Goal: Communication & Community: Answer question/provide support

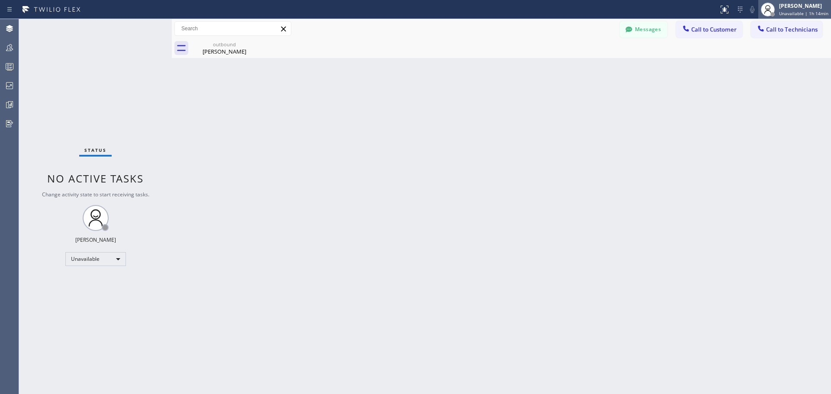
click at [791, 10] on div "[PERSON_NAME] Unavailable | 1h 14min" at bounding box center [804, 9] width 54 height 15
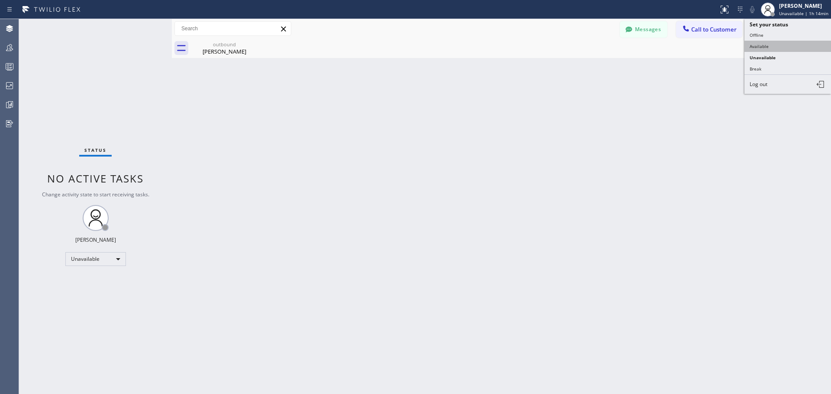
click at [788, 50] on button "Available" at bounding box center [787, 46] width 87 height 11
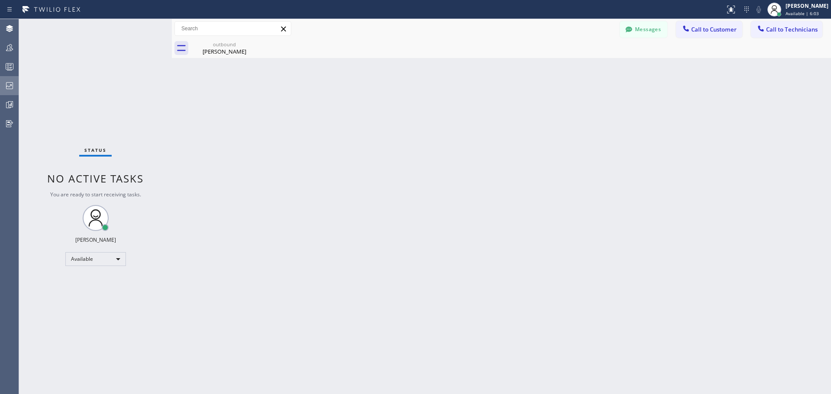
click at [9, 85] on icon at bounding box center [9, 85] width 10 height 10
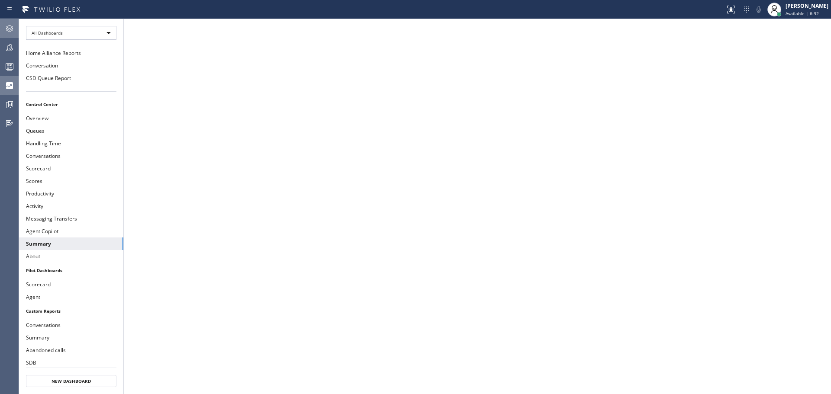
click at [8, 27] on icon at bounding box center [9, 28] width 10 height 10
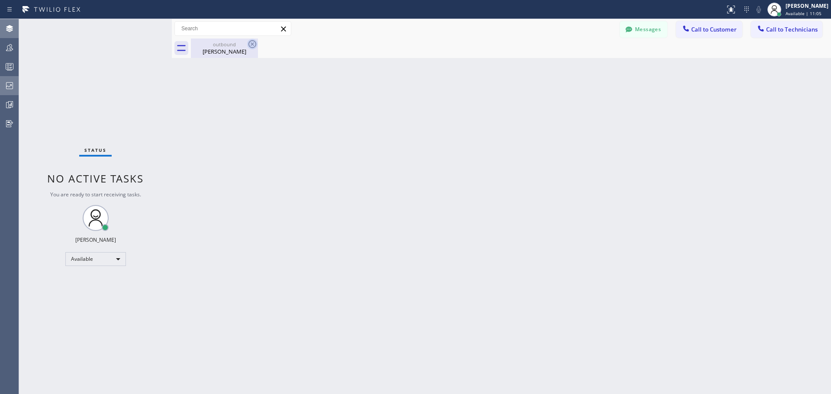
click at [251, 45] on icon at bounding box center [252, 44] width 8 height 8
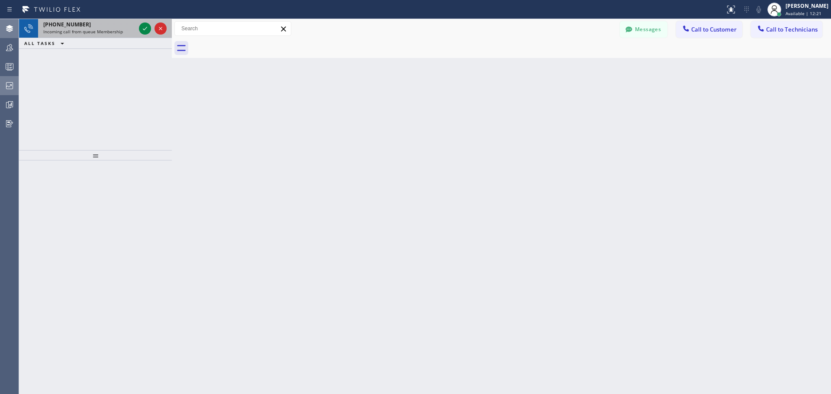
drag, startPoint x: 140, startPoint y: 28, endPoint x: 150, endPoint y: 34, distance: 11.3
click at [140, 28] on icon at bounding box center [145, 28] width 10 height 10
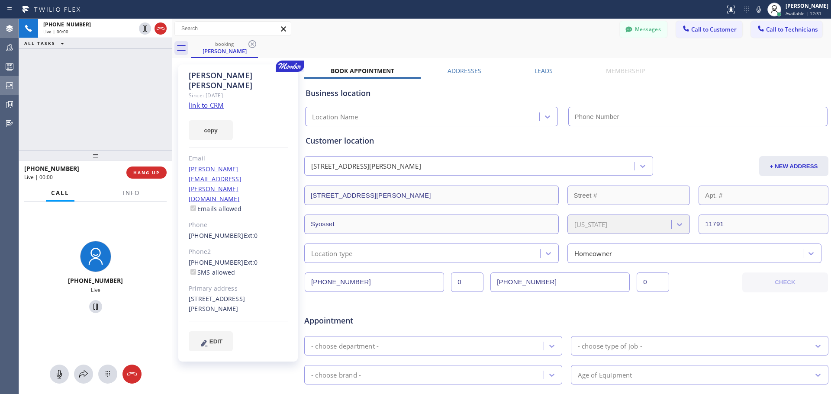
type input "[PHONE_NUMBER]"
click at [139, 164] on div "[PHONE_NUMBER] Live | 02:07 HANG UP" at bounding box center [95, 172] width 142 height 22
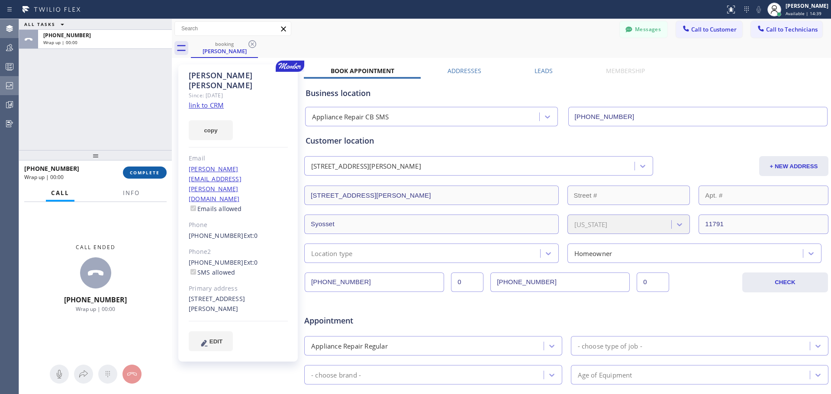
click at [143, 171] on span "COMPLETE" at bounding box center [145, 173] width 30 height 6
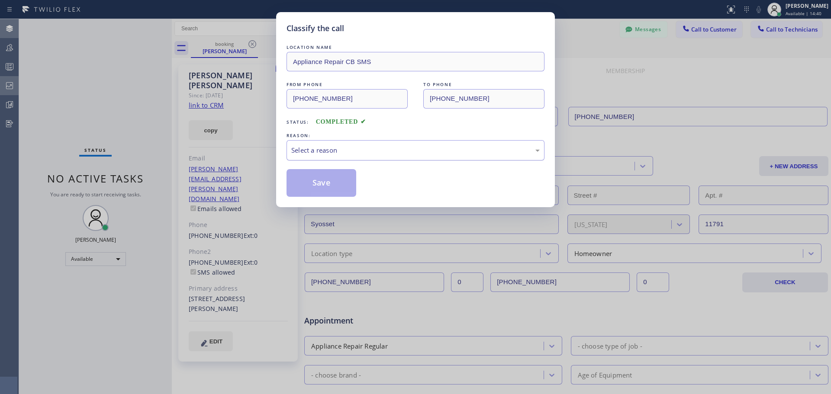
click at [344, 152] on div "Select a reason" at bounding box center [415, 150] width 248 height 10
click at [321, 182] on button "Save" at bounding box center [321, 183] width 70 height 28
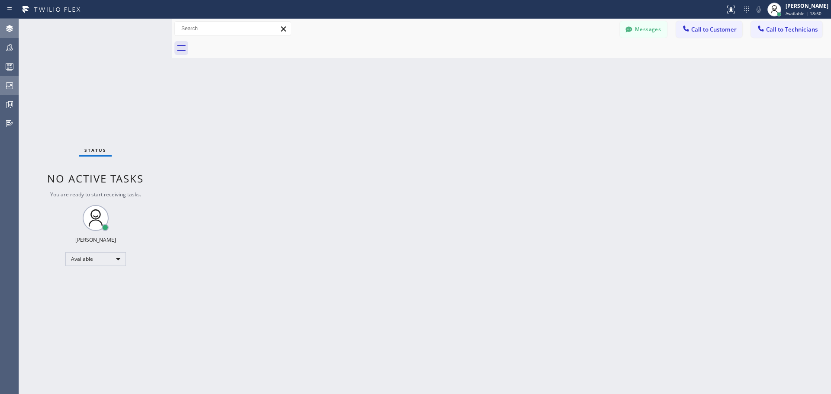
click at [707, 31] on span "Call to Customer" at bounding box center [713, 30] width 45 height 8
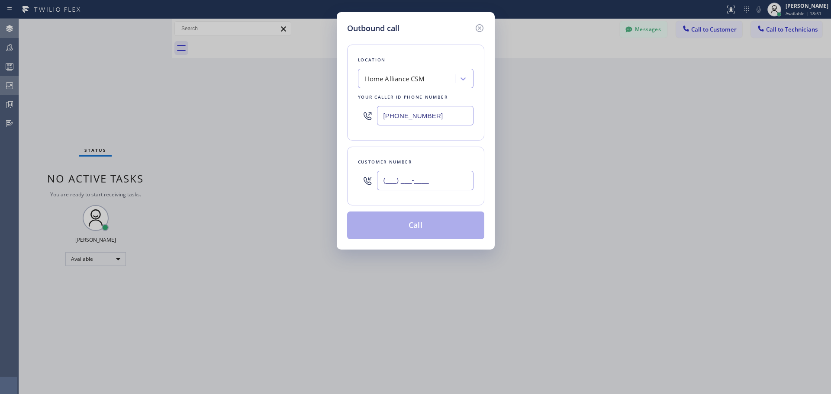
click at [427, 178] on input "(___) ___-____" at bounding box center [425, 180] width 96 height 19
paste input "646) 361-2022"
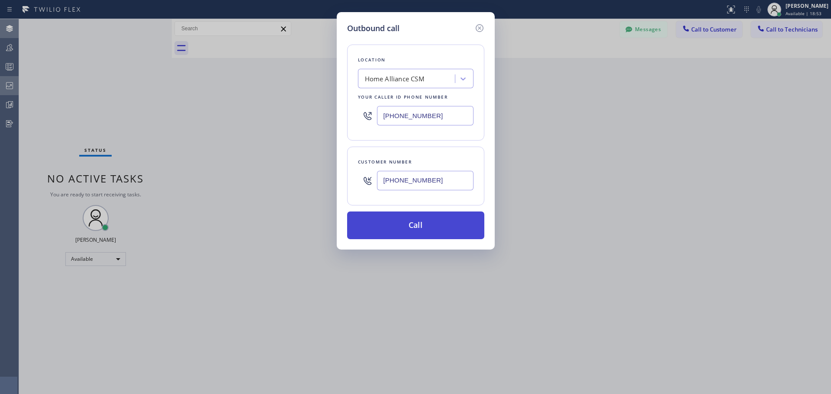
type input "[PHONE_NUMBER]"
click at [423, 224] on button "Call" at bounding box center [415, 226] width 137 height 28
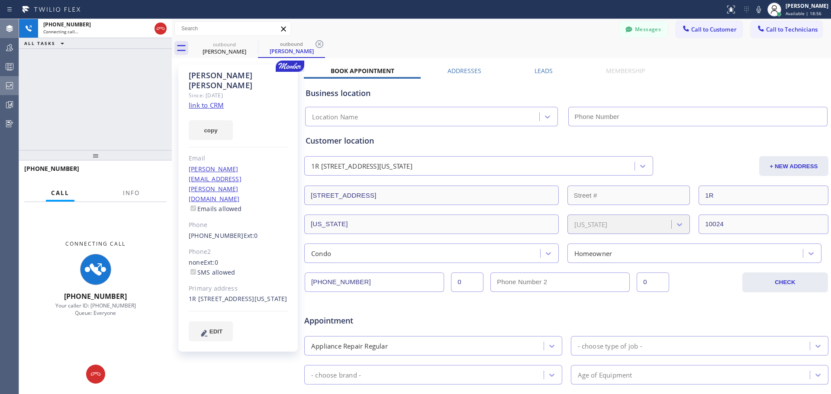
type input "[PHONE_NUMBER]"
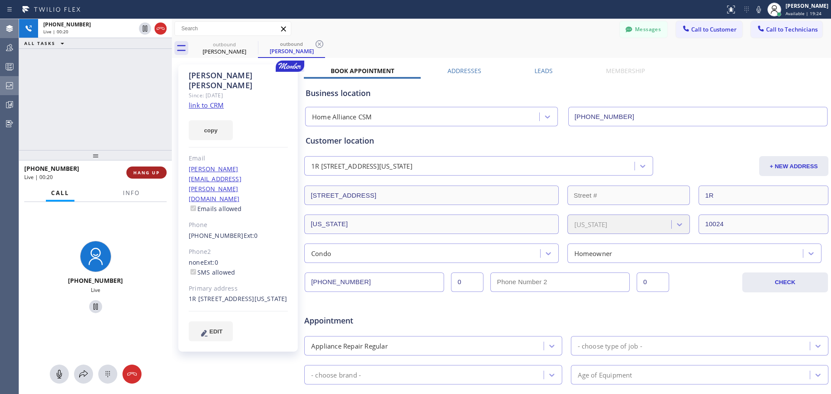
click at [152, 173] on span "HANG UP" at bounding box center [146, 173] width 26 height 6
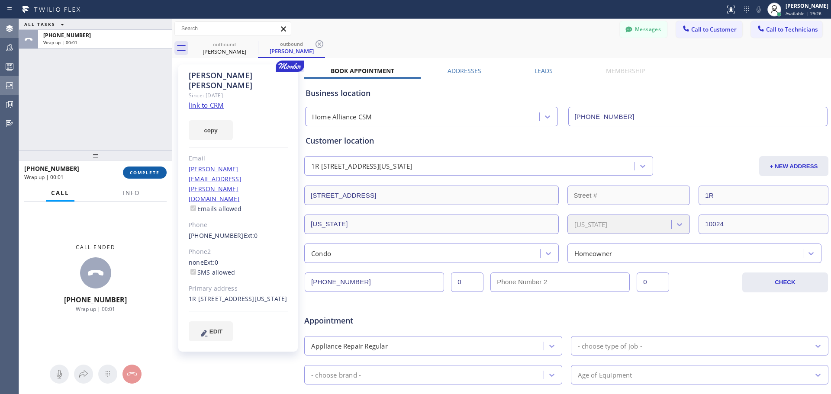
click at [126, 173] on button "COMPLETE" at bounding box center [145, 173] width 44 height 12
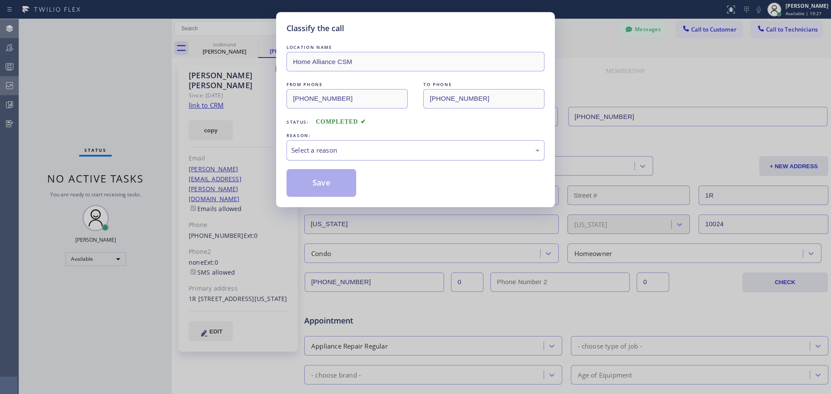
click at [369, 156] on div "Select a reason" at bounding box center [415, 150] width 258 height 20
click at [335, 193] on button "Save" at bounding box center [321, 183] width 70 height 28
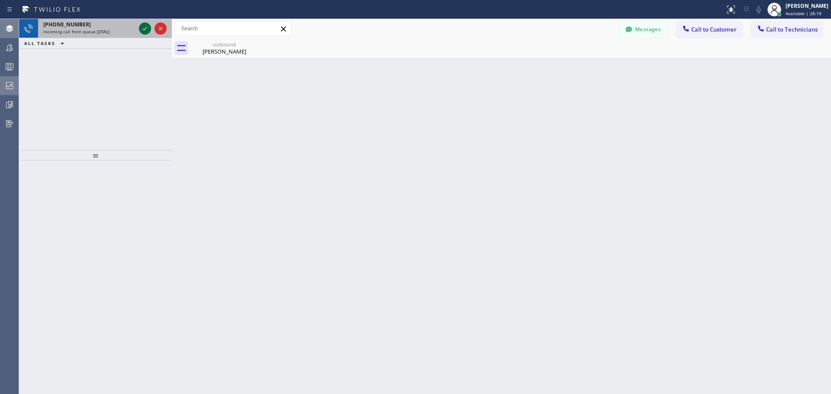
click at [145, 26] on icon at bounding box center [145, 28] width 10 height 10
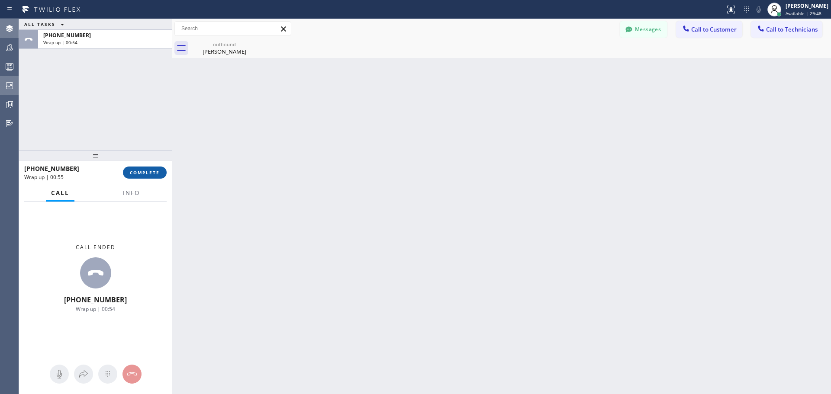
click at [146, 171] on span "COMPLETE" at bounding box center [145, 173] width 30 height 6
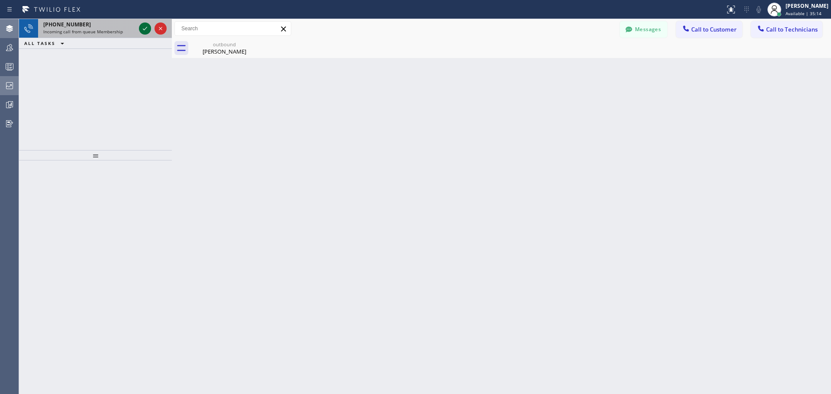
click at [142, 26] on icon at bounding box center [145, 28] width 10 height 10
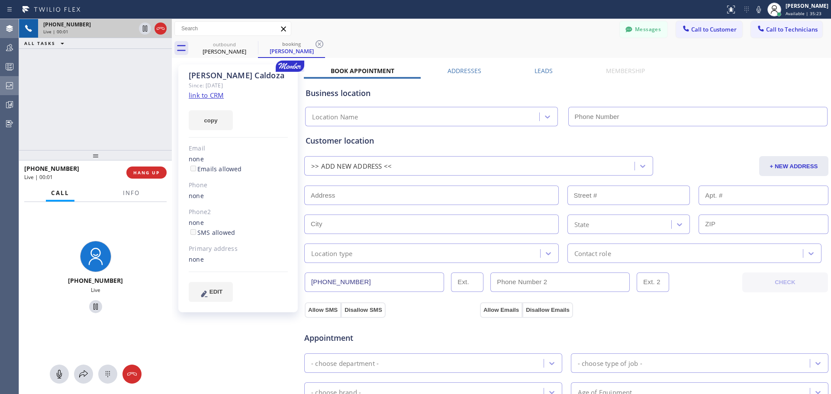
type input "[PHONE_NUMBER]"
click at [215, 95] on link "link to CRM" at bounding box center [206, 95] width 35 height 9
click at [141, 170] on span "HANG UP" at bounding box center [146, 173] width 26 height 6
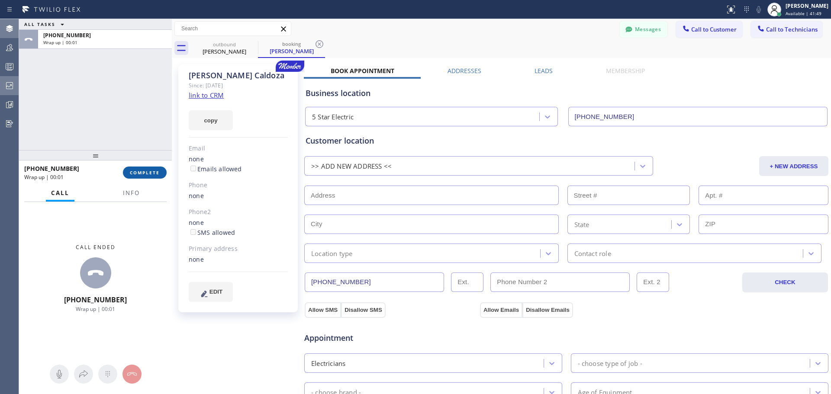
click at [147, 175] on span "COMPLETE" at bounding box center [145, 173] width 30 height 6
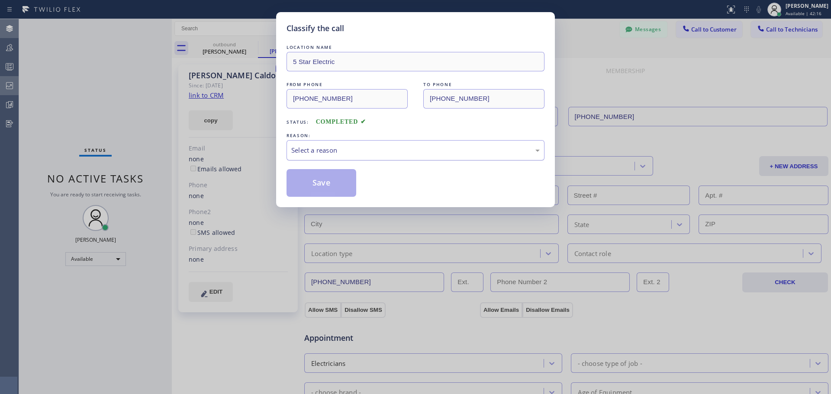
click at [406, 143] on div "Select a reason" at bounding box center [415, 150] width 258 height 20
click at [369, 151] on div "Not Booked - All other reasons" at bounding box center [415, 150] width 248 height 10
click at [340, 187] on button "Save" at bounding box center [321, 183] width 70 height 28
type input "[PHONE_NUMBER]"
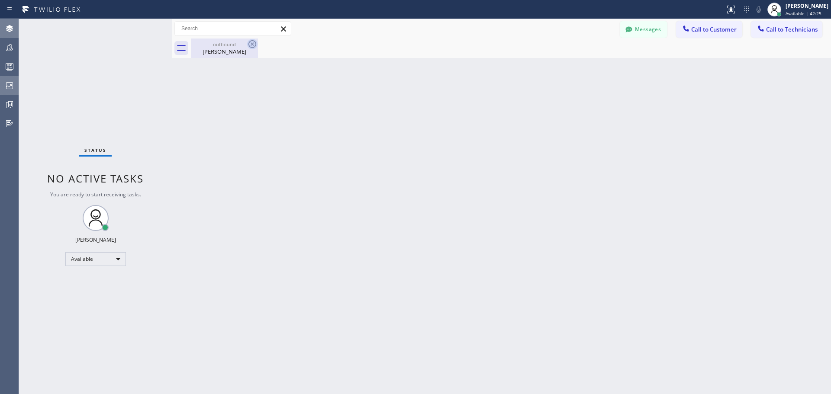
click at [252, 45] on icon at bounding box center [252, 44] width 8 height 8
click at [251, 43] on icon at bounding box center [252, 44] width 10 height 10
drag, startPoint x: 228, startPoint y: 48, endPoint x: 280, endPoint y: 99, distance: 73.1
click at [230, 47] on div "outbound [PERSON_NAME]" at bounding box center [224, 48] width 65 height 19
click at [702, 28] on span "Call to Customer" at bounding box center [713, 30] width 45 height 8
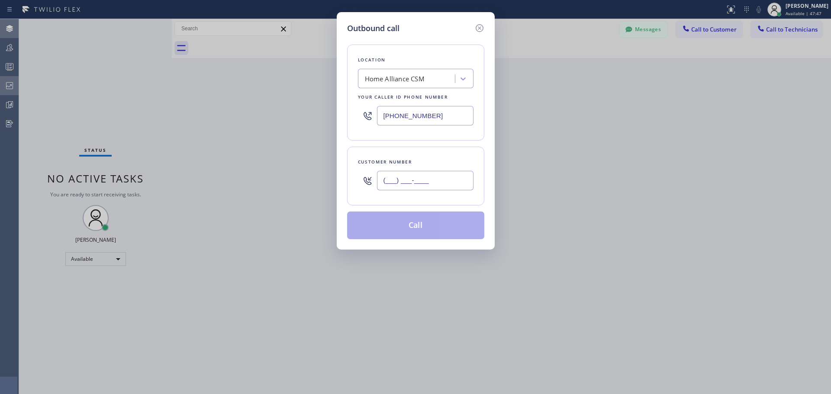
click at [411, 185] on input "(___) ___-____" at bounding box center [425, 180] width 96 height 19
paste input "908) 386-1171"
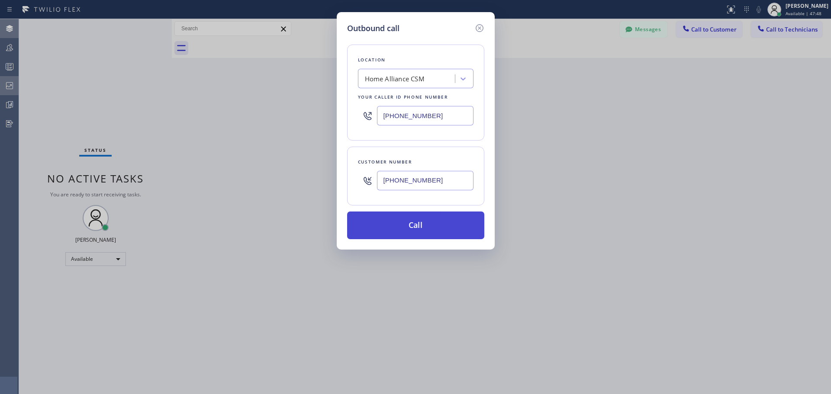
type input "[PHONE_NUMBER]"
click at [418, 214] on button "Call" at bounding box center [415, 226] width 137 height 28
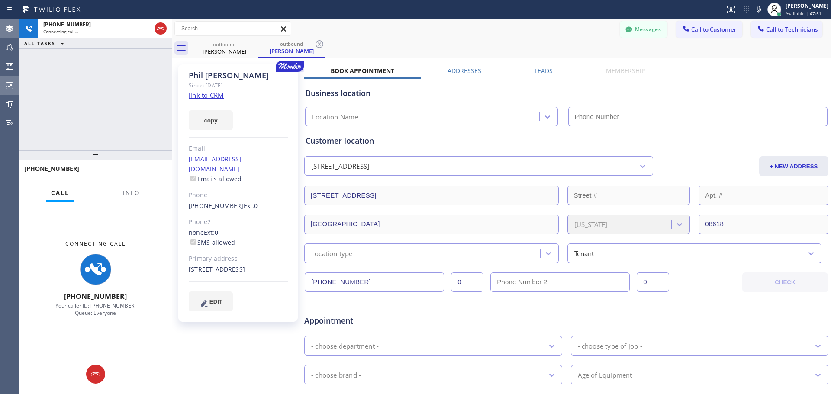
type input "[PHONE_NUMBER]"
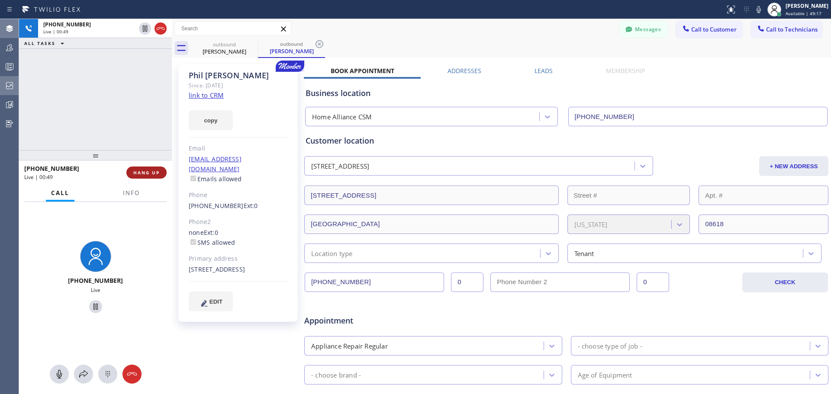
click at [145, 173] on span "HANG UP" at bounding box center [146, 173] width 26 height 6
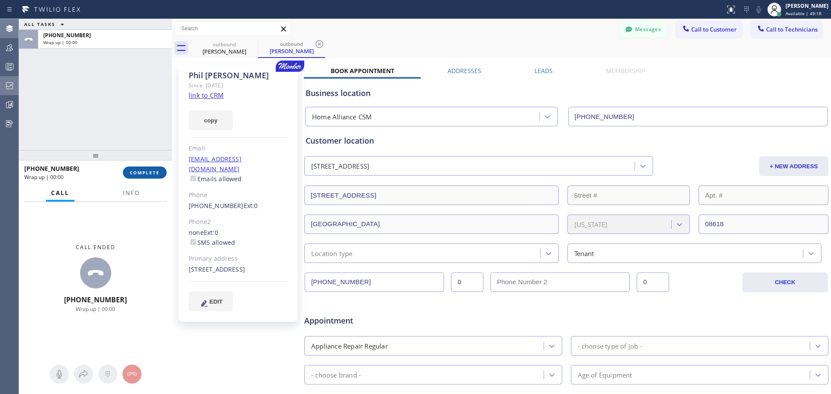
click at [145, 174] on span "COMPLETE" at bounding box center [145, 173] width 30 height 6
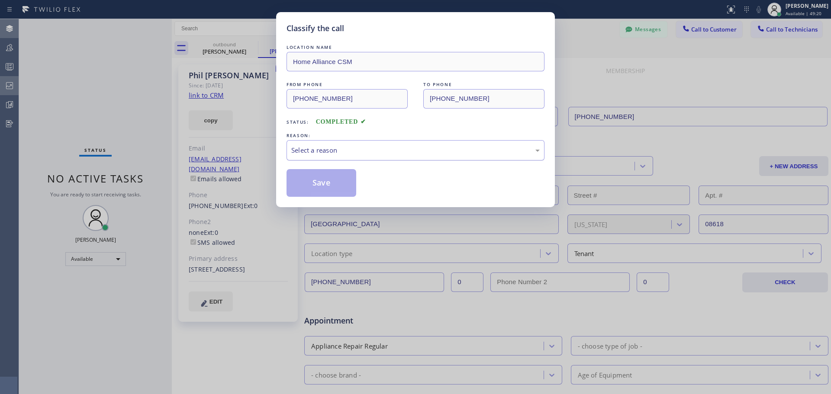
click at [382, 154] on div "Select a reason" at bounding box center [415, 150] width 248 height 10
click at [315, 186] on button "Save" at bounding box center [321, 183] width 70 height 28
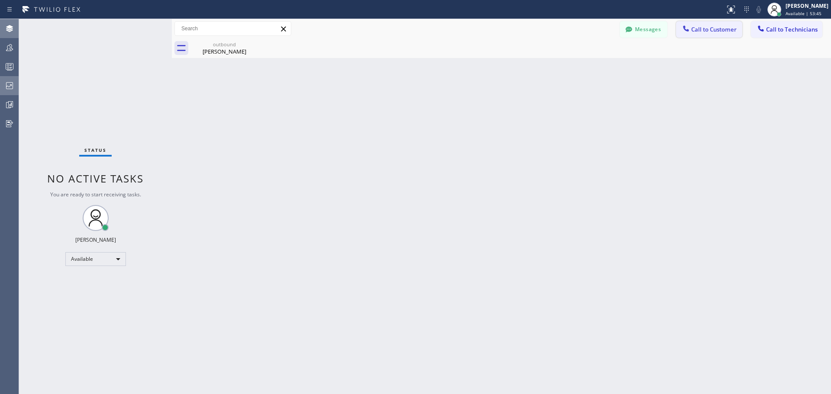
click at [704, 30] on span "Call to Customer" at bounding box center [713, 30] width 45 height 8
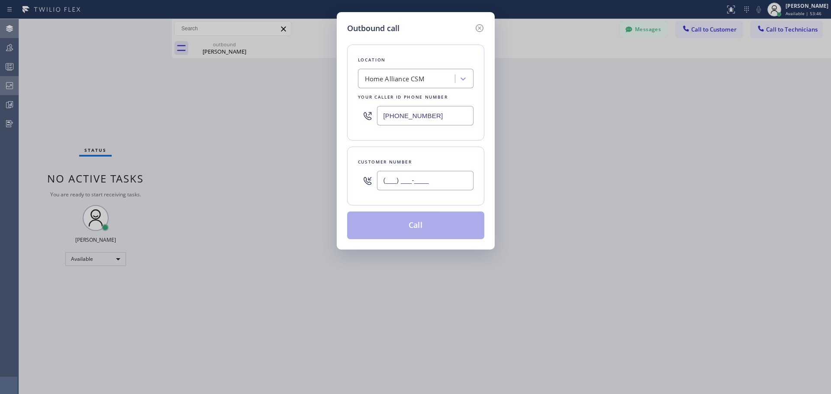
click at [408, 180] on input "(___) ___-____" at bounding box center [425, 180] width 96 height 19
paste input "408) 802-9578"
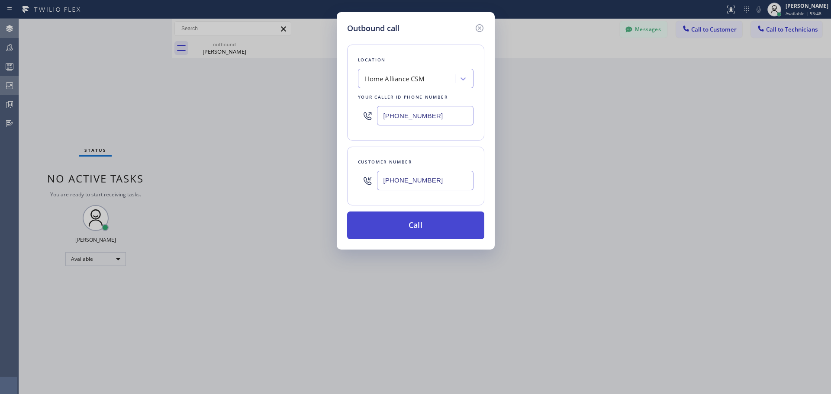
type input "[PHONE_NUMBER]"
click at [421, 225] on button "Call" at bounding box center [415, 226] width 137 height 28
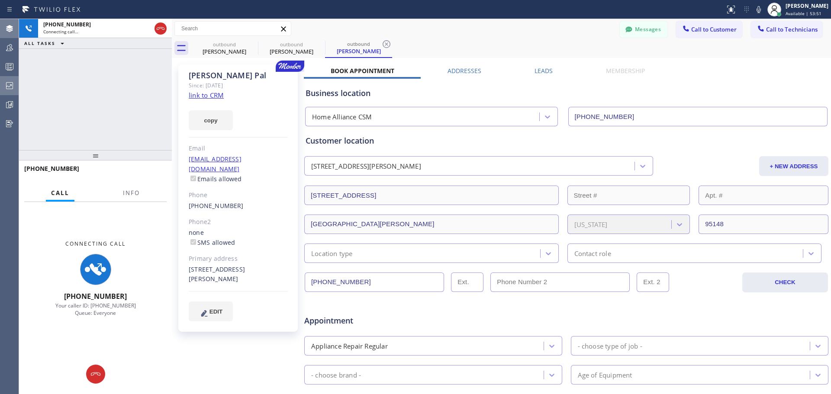
type input "[PHONE_NUMBER]"
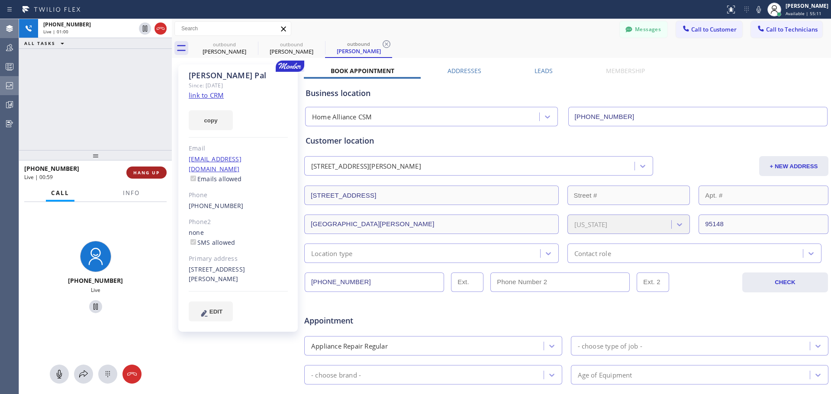
click at [148, 174] on span "HANG UP" at bounding box center [146, 173] width 26 height 6
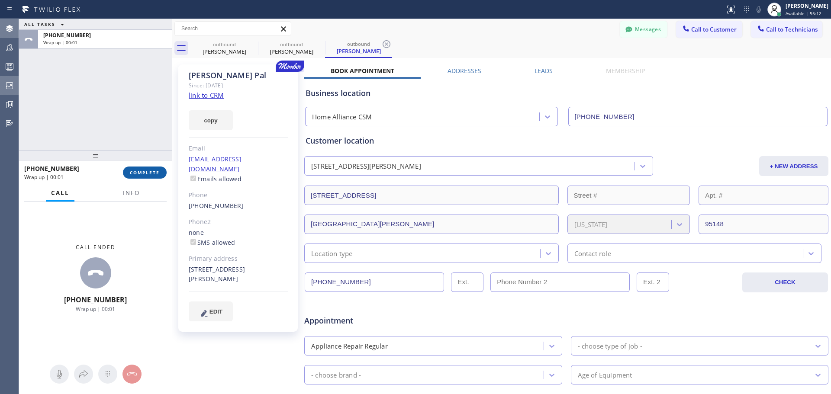
click at [146, 172] on span "COMPLETE" at bounding box center [145, 173] width 30 height 6
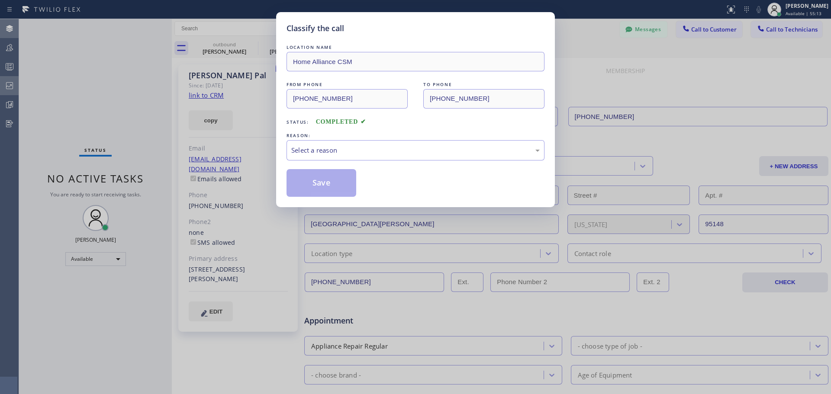
click at [361, 161] on div "LOCATION NAME Home Alliance CSM FROM PHONE [PHONE_NUMBER] TO PHONE [PHONE_NUMBE…" at bounding box center [415, 120] width 258 height 154
click at [362, 154] on div "Select a reason" at bounding box center [415, 150] width 248 height 10
click at [331, 189] on button "Save" at bounding box center [321, 183] width 70 height 28
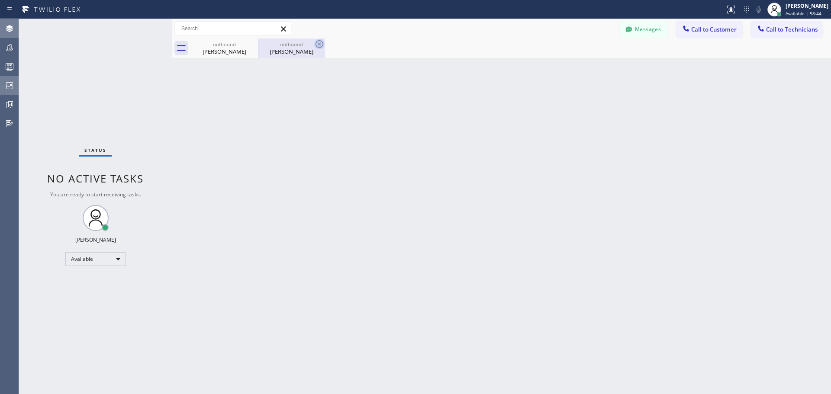
click at [318, 45] on icon at bounding box center [319, 44] width 10 height 10
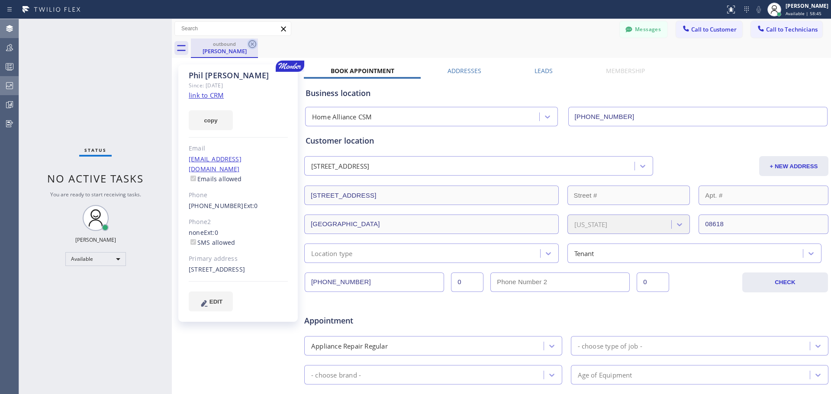
click at [254, 45] on icon at bounding box center [252, 44] width 10 height 10
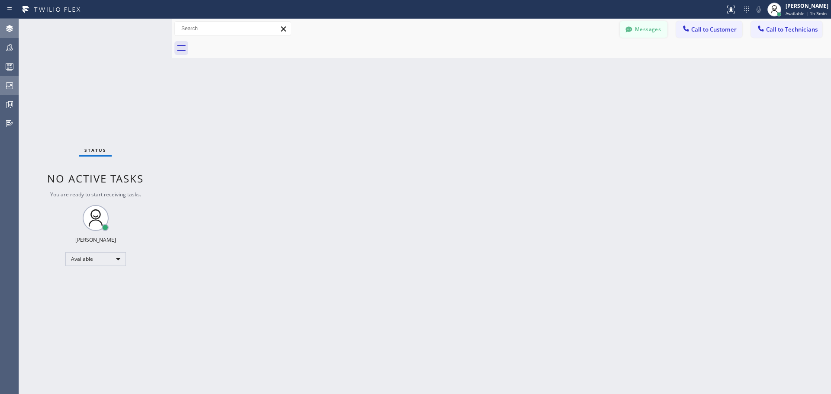
click at [647, 29] on button "Messages" at bounding box center [644, 29] width 48 height 16
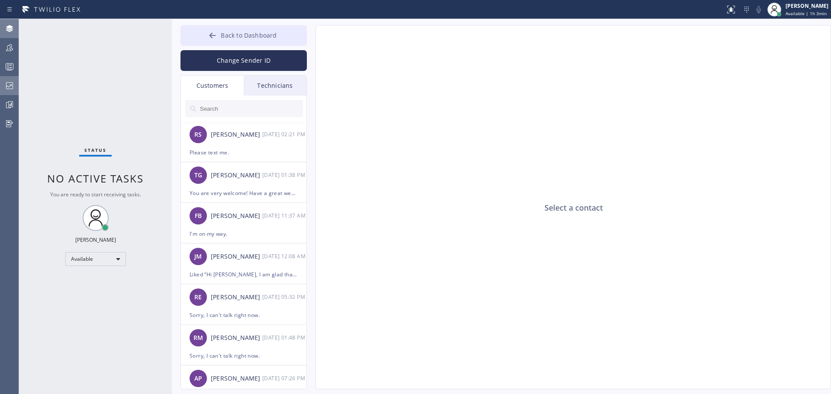
click at [230, 31] on span "Back to Dashboard" at bounding box center [249, 35] width 56 height 8
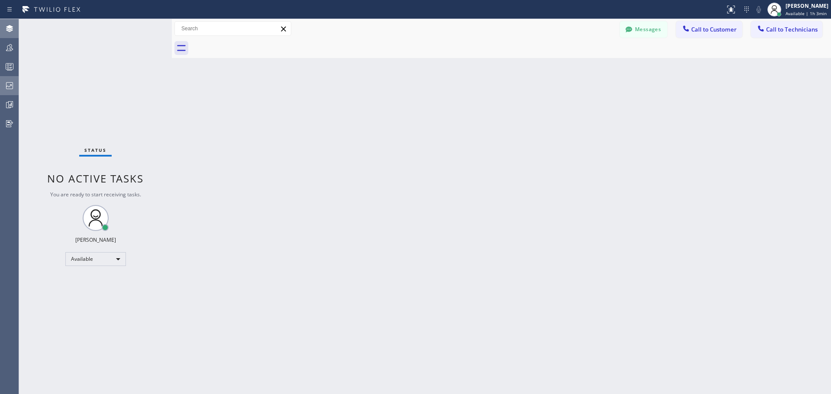
click at [12, 84] on icon at bounding box center [9, 85] width 10 height 10
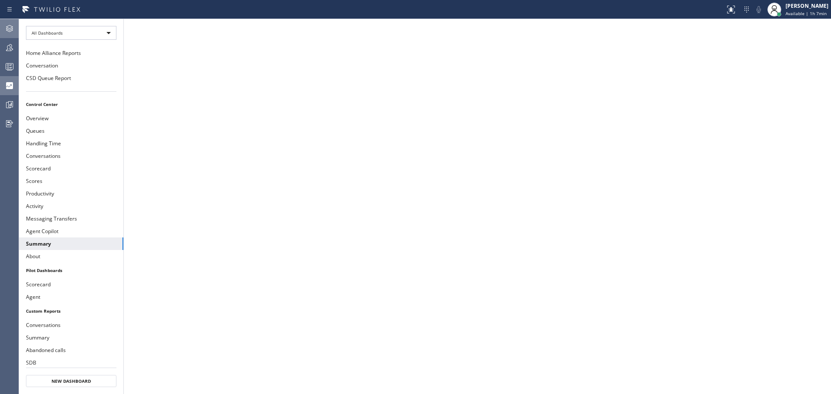
click at [5, 29] on icon at bounding box center [9, 28] width 10 height 10
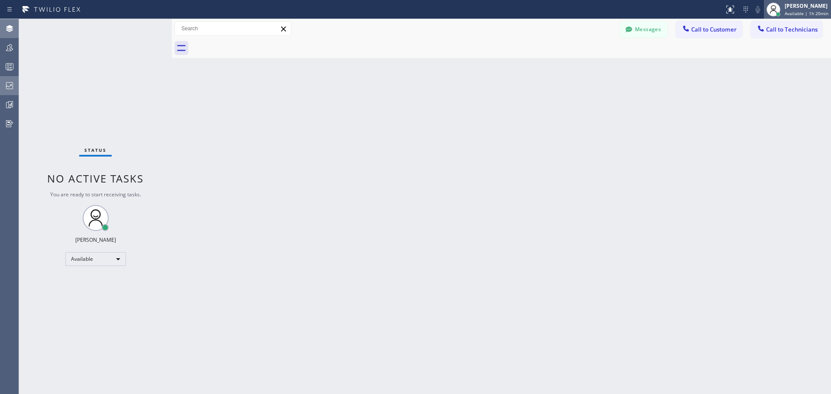
click at [806, 10] on span "Available | 1h 20min" at bounding box center [806, 13] width 44 height 6
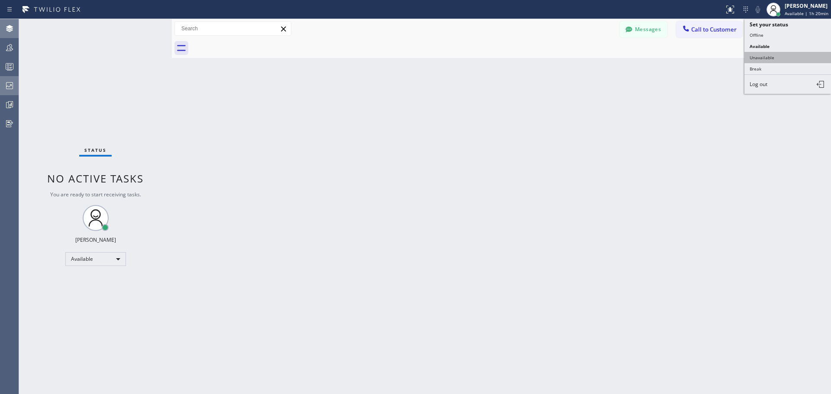
click at [771, 61] on button "Unavailable" at bounding box center [787, 57] width 87 height 11
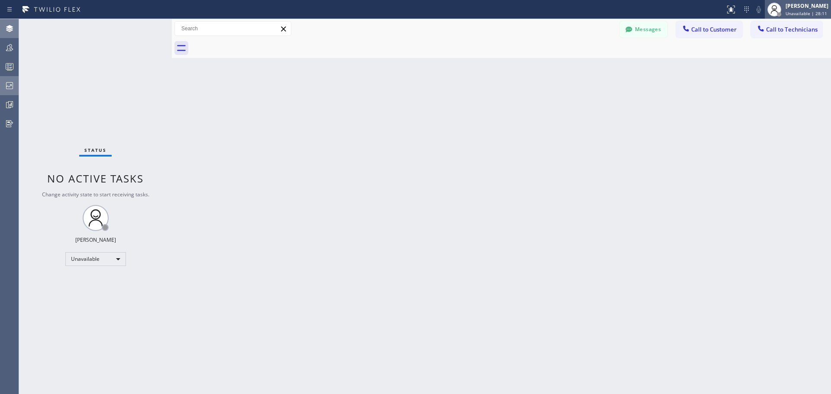
click at [813, 12] on span "Unavailable | 28:11" at bounding box center [806, 13] width 42 height 6
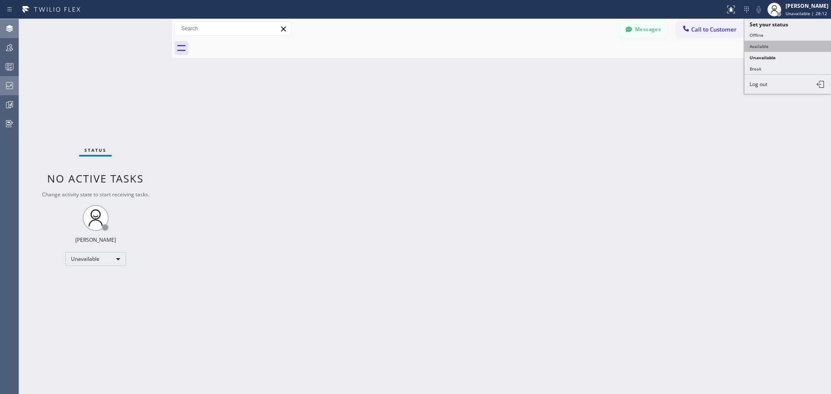
click at [757, 49] on button "Available" at bounding box center [787, 46] width 87 height 11
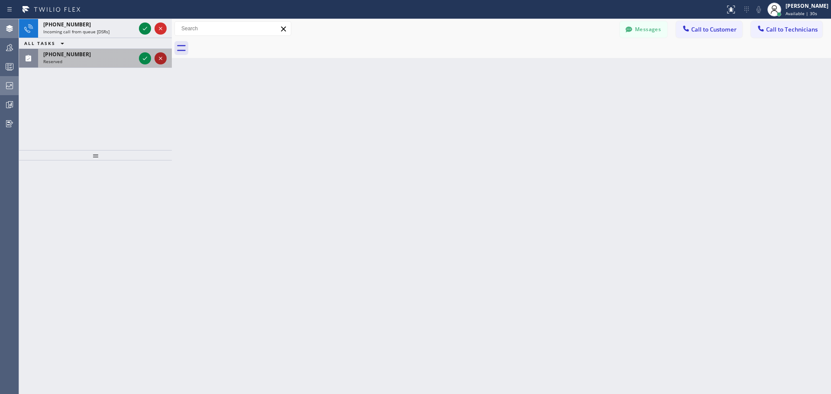
drag, startPoint x: 142, startPoint y: 28, endPoint x: 156, endPoint y: 63, distance: 37.5
click at [142, 28] on icon at bounding box center [145, 28] width 10 height 10
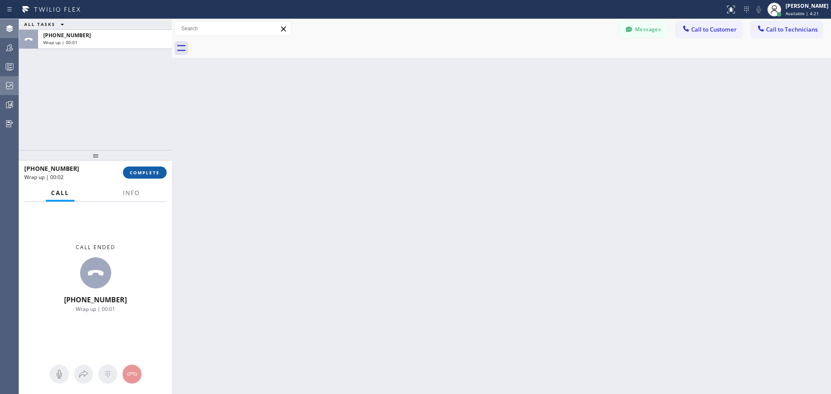
click at [145, 169] on button "COMPLETE" at bounding box center [145, 173] width 44 height 12
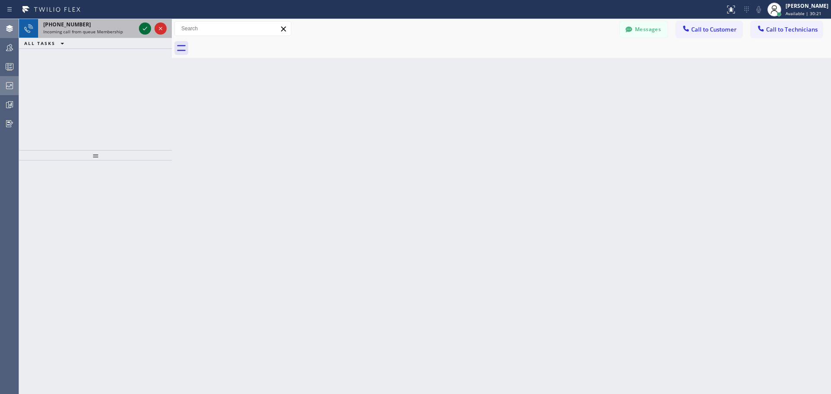
click at [145, 28] on icon at bounding box center [145, 28] width 10 height 10
click at [141, 29] on icon at bounding box center [145, 28] width 10 height 10
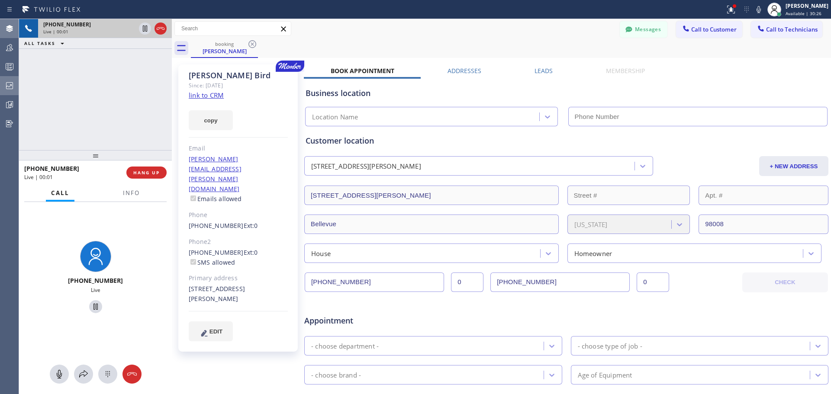
type input "[PHONE_NUMBER]"
click at [141, 171] on span "HANG UP" at bounding box center [146, 173] width 26 height 6
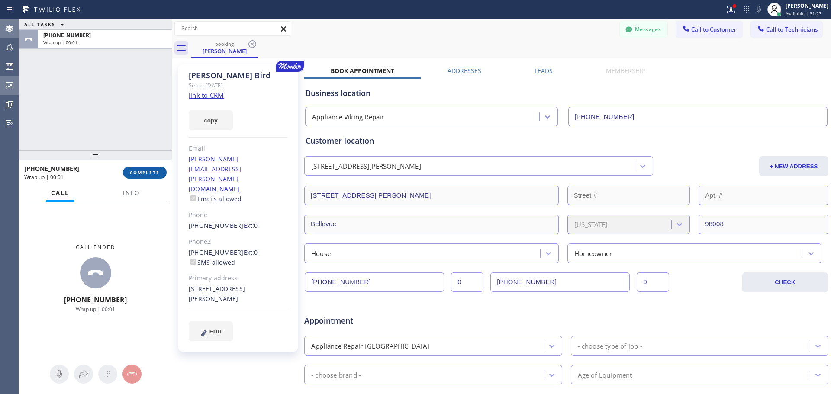
click at [129, 174] on button "COMPLETE" at bounding box center [145, 173] width 44 height 12
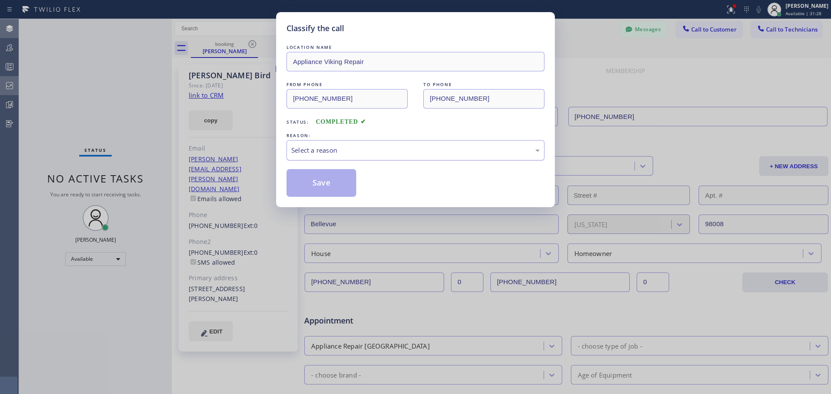
click at [384, 149] on div "Select a reason" at bounding box center [415, 150] width 248 height 10
click at [343, 183] on button "Save" at bounding box center [321, 183] width 70 height 28
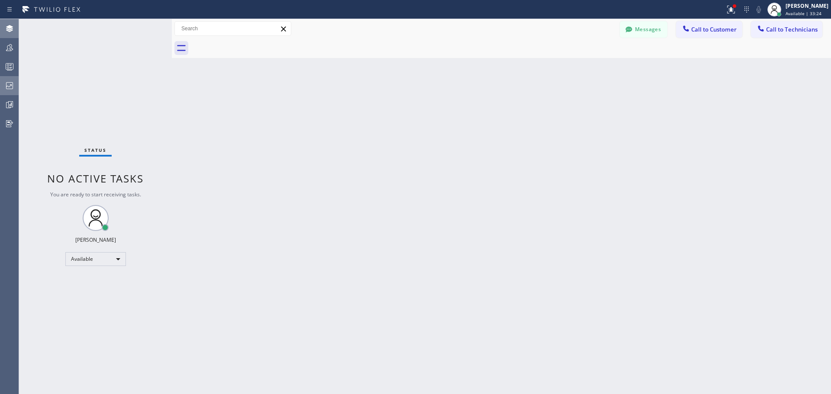
click at [10, 85] on icon at bounding box center [9, 85] width 10 height 10
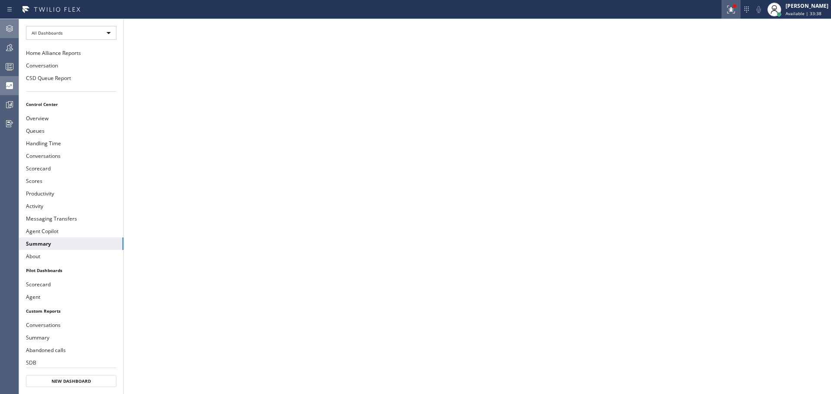
click at [735, 15] on button at bounding box center [730, 9] width 19 height 19
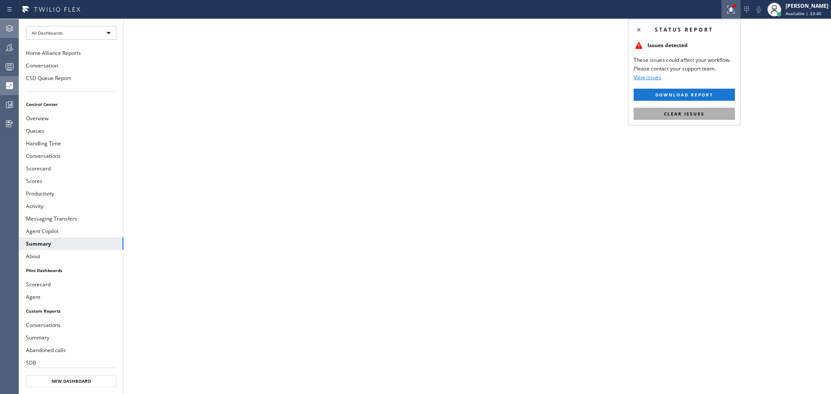
click at [701, 110] on button "Clear issues" at bounding box center [683, 114] width 101 height 12
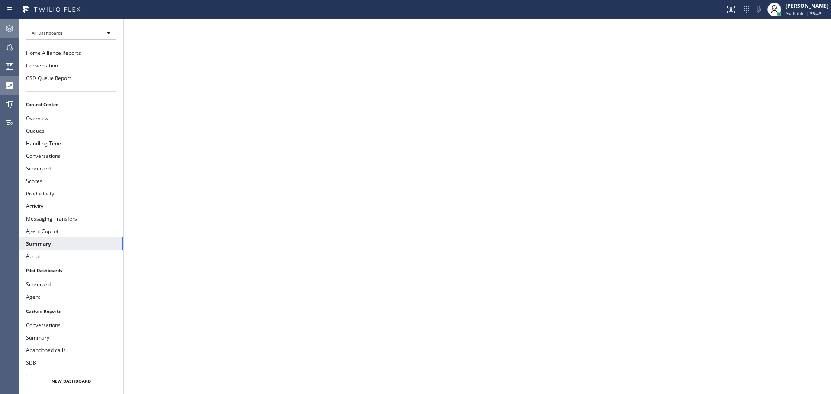
click at [5, 25] on icon at bounding box center [9, 28] width 10 height 10
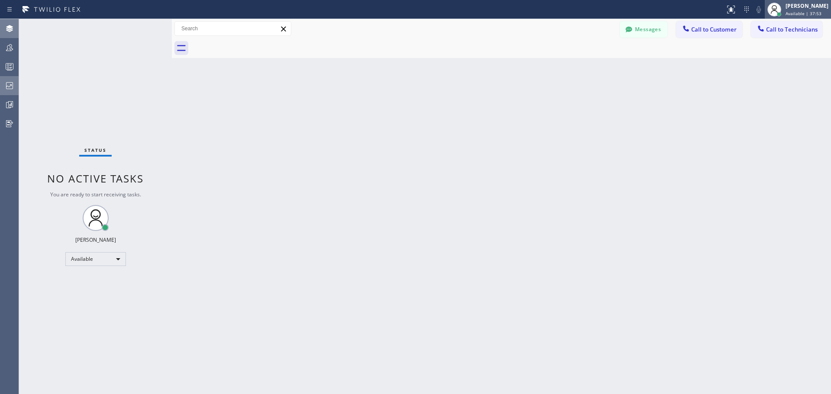
click at [798, 7] on div "[PERSON_NAME]" at bounding box center [806, 5] width 43 height 7
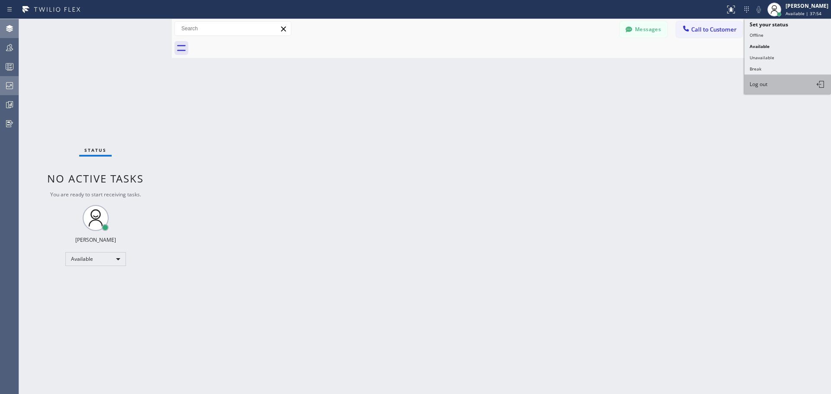
click at [776, 87] on button "Log out" at bounding box center [787, 84] width 87 height 19
